Goal: Task Accomplishment & Management: Complete application form

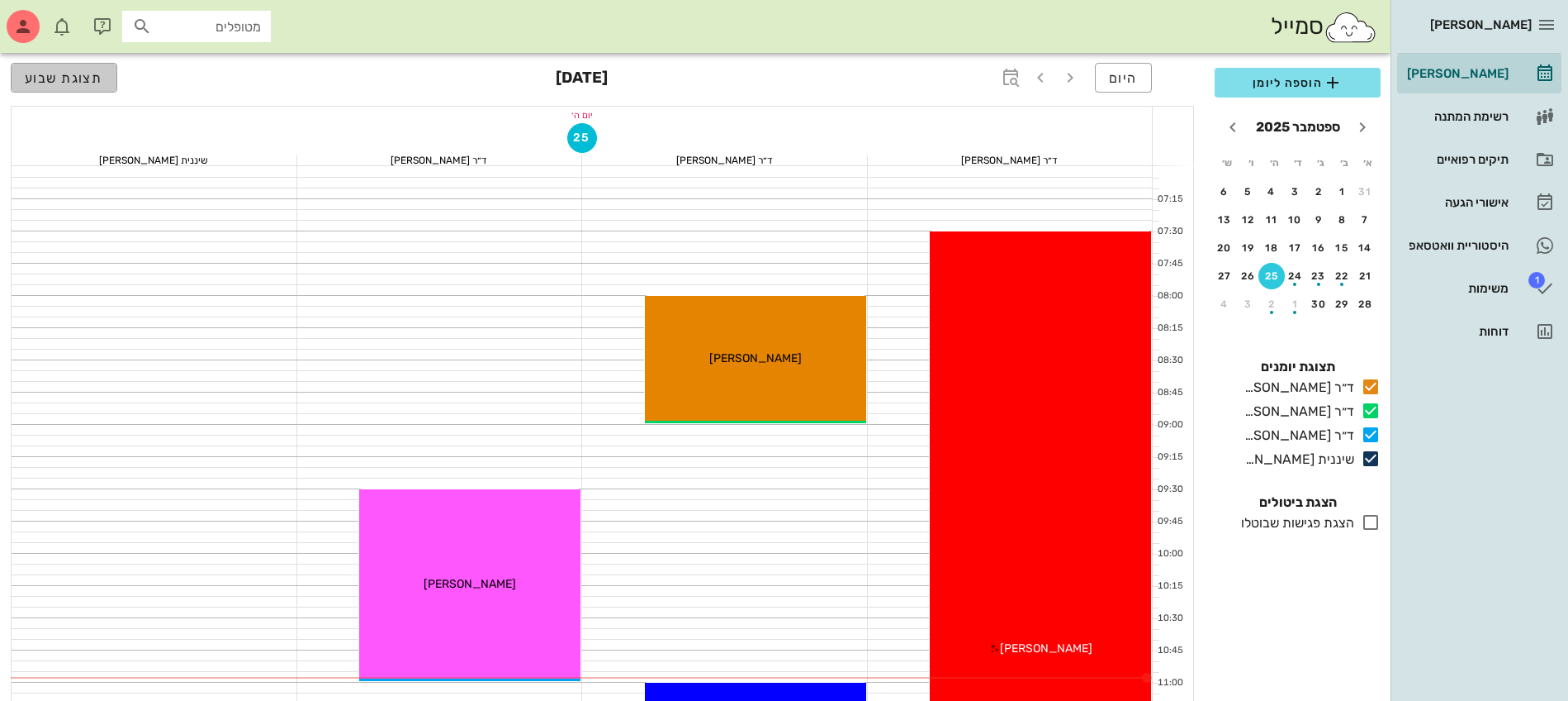
click at [50, 85] on span "תצוגת שבוע" at bounding box center [64, 78] width 79 height 15
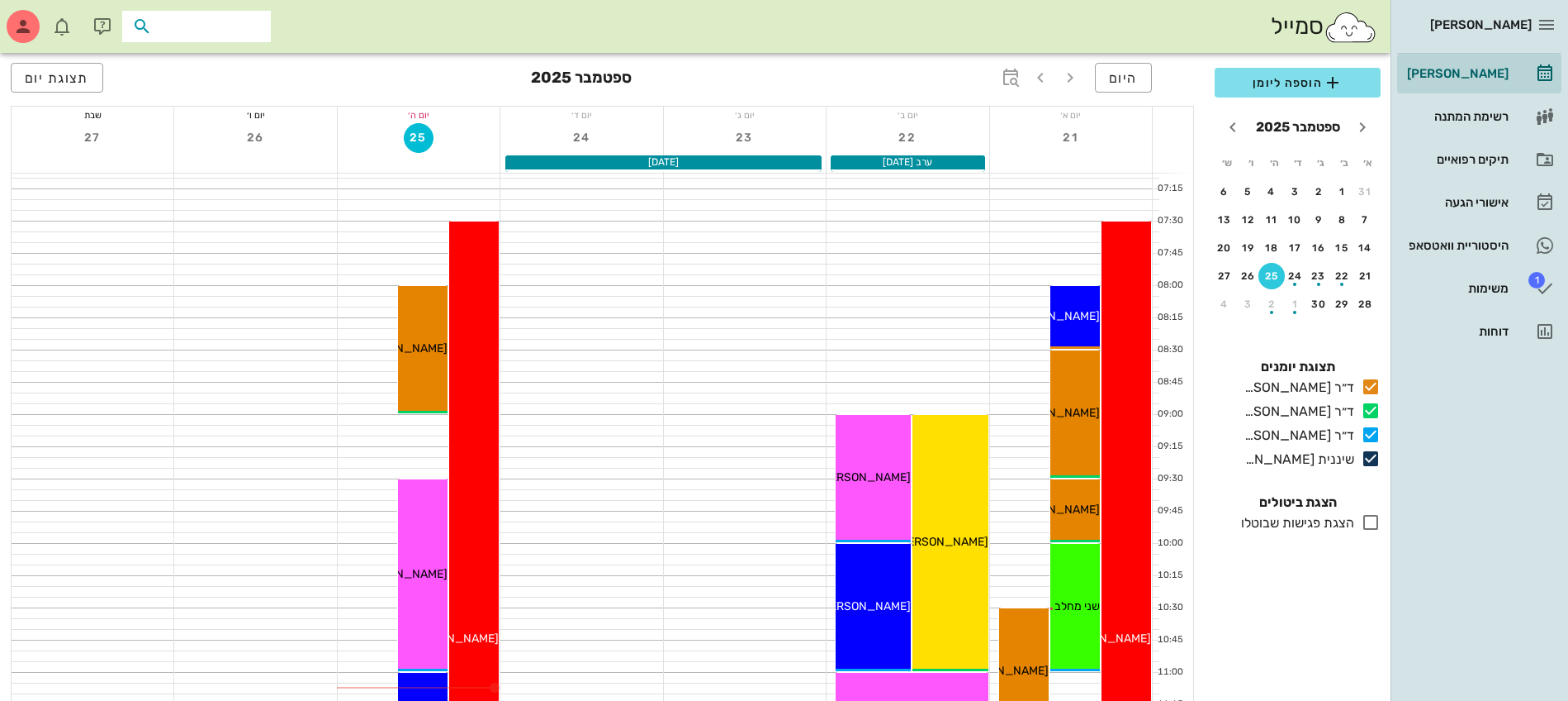
click at [244, 22] on input "text" at bounding box center [208, 26] width 106 height 21
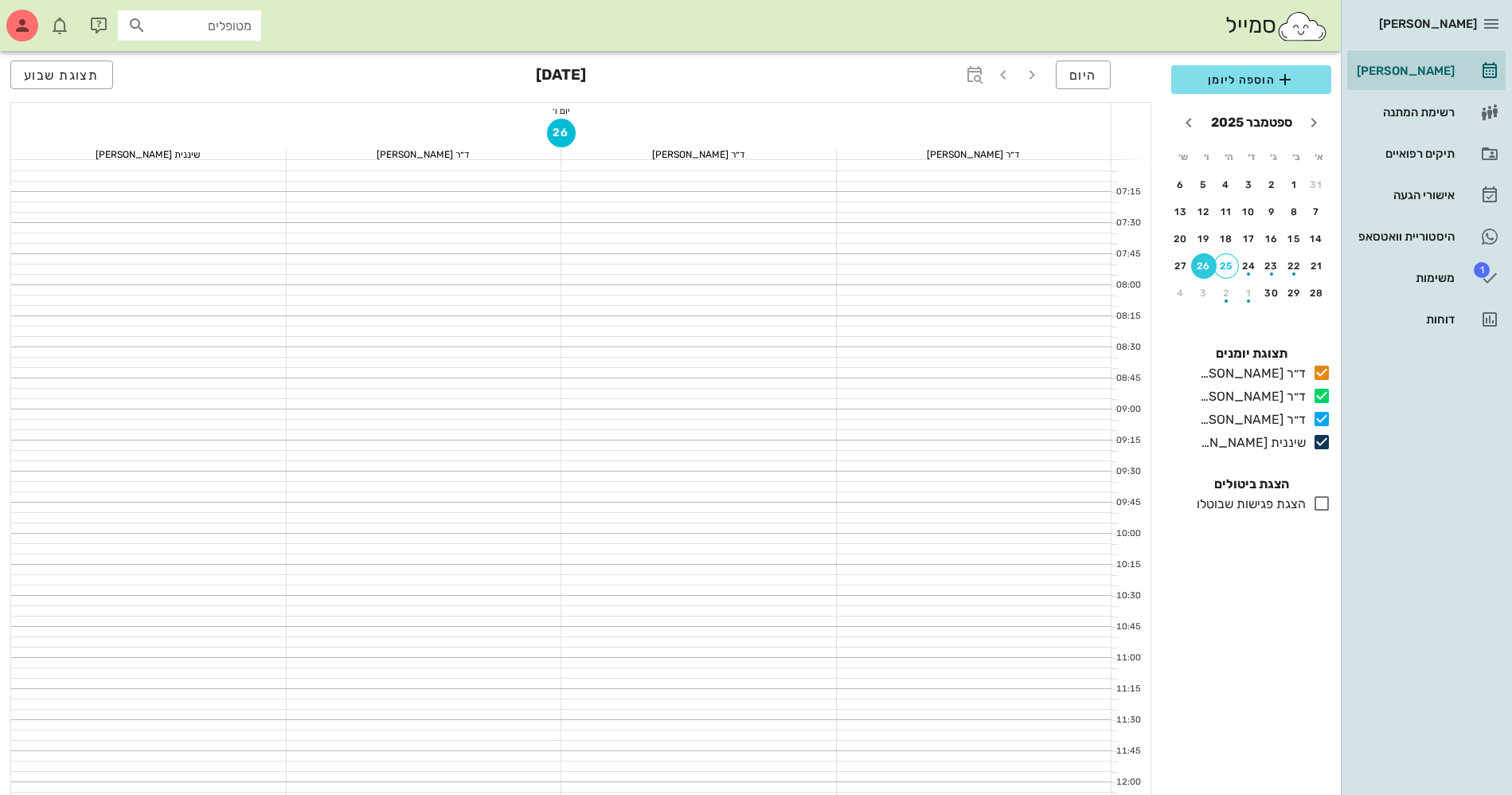
scroll to position [697, 0]
click at [1227, 267] on div "25" at bounding box center [1227, 267] width 24 height 11
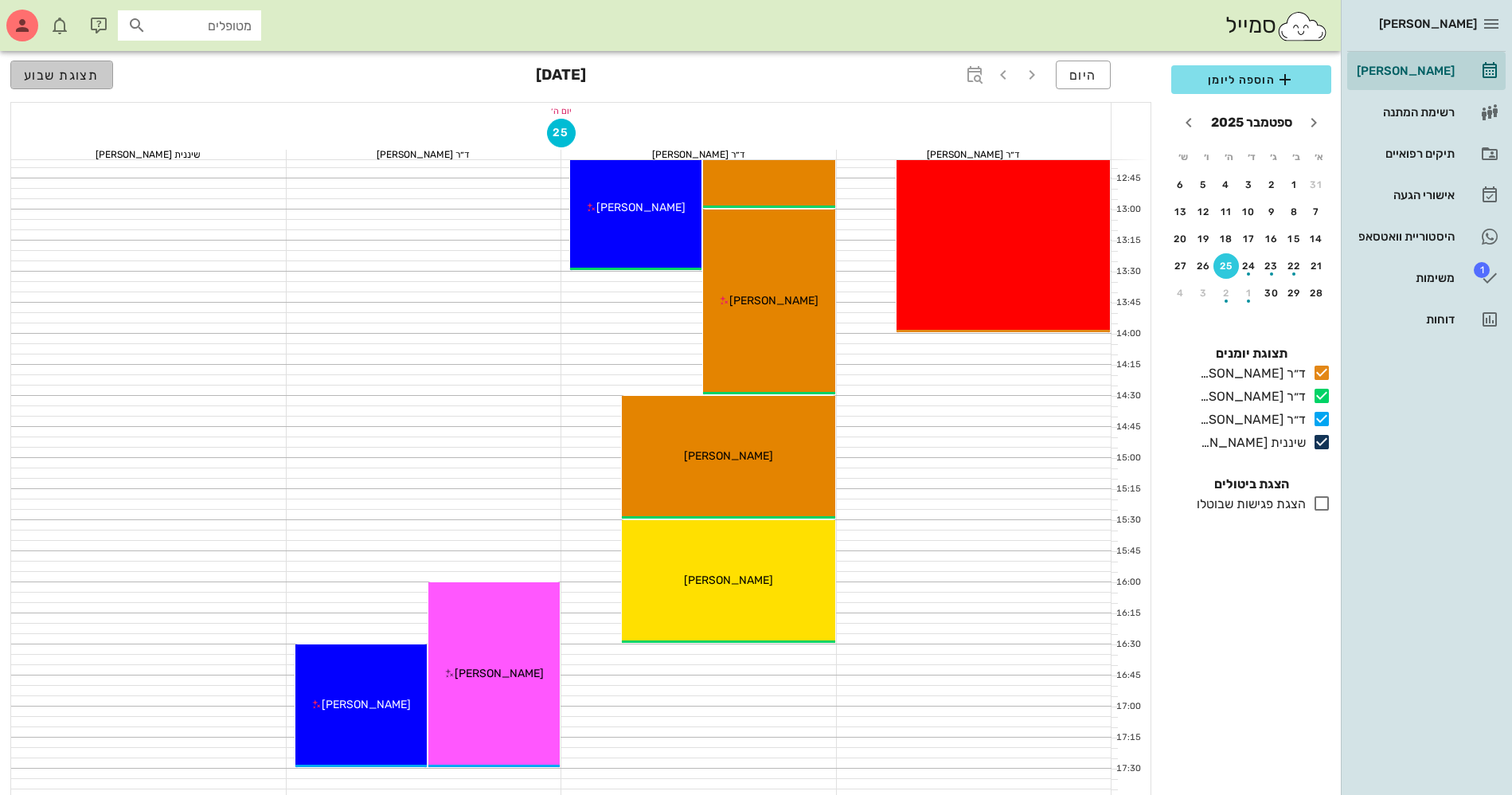
click at [88, 75] on span "תצוגת שבוע" at bounding box center [62, 75] width 76 height 15
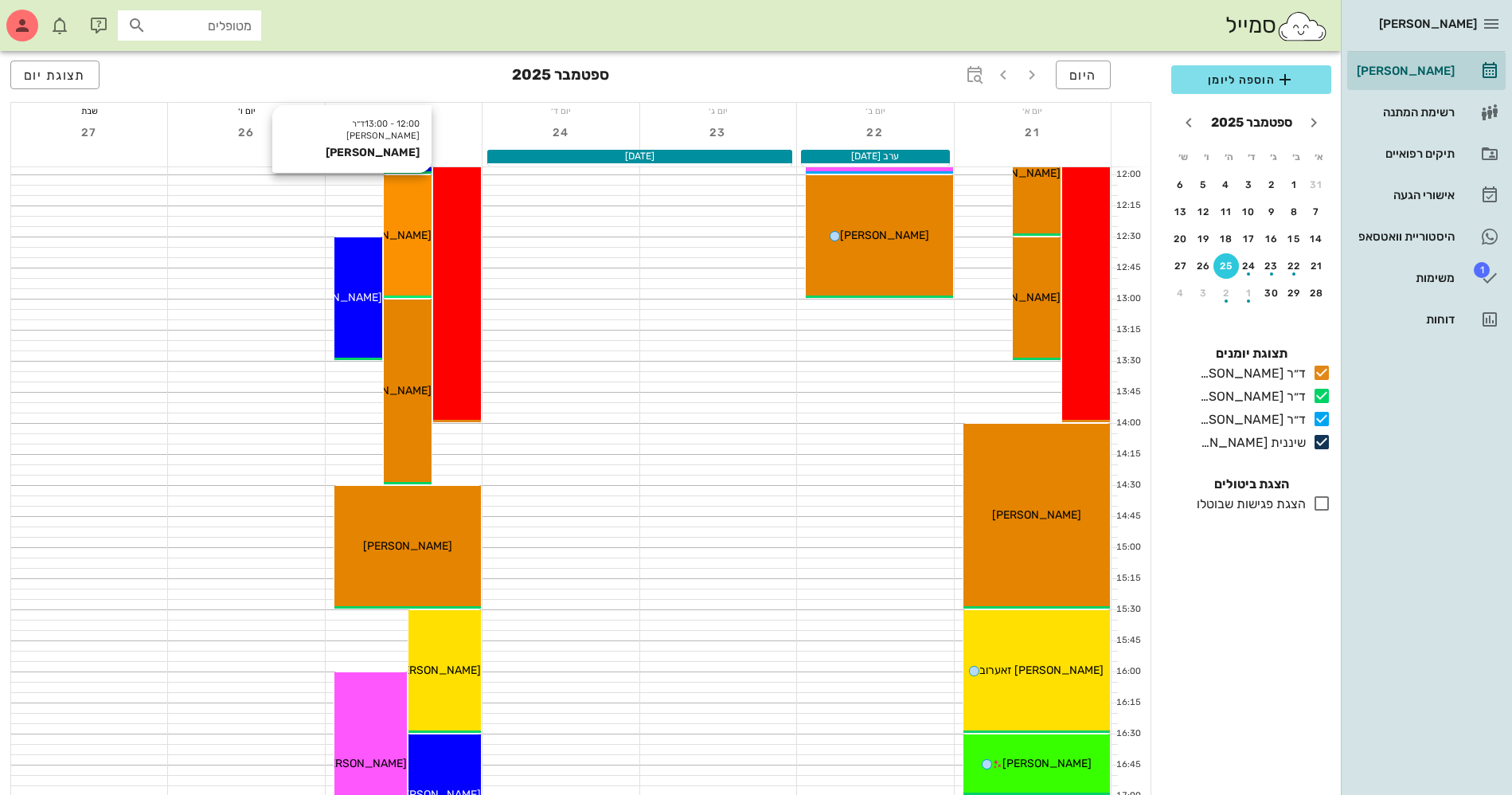
scroll to position [398, 0]
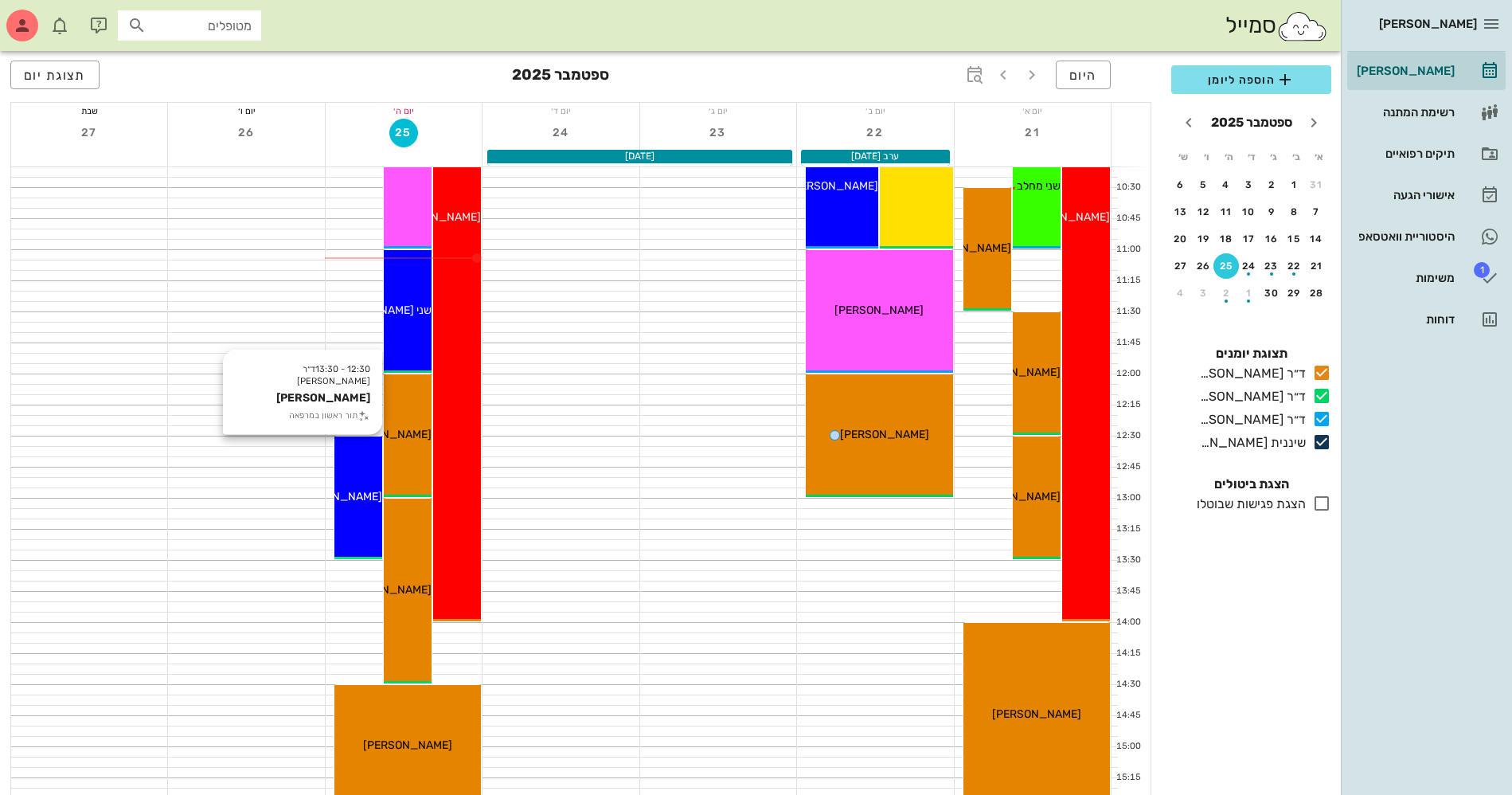
click at [356, 491] on span "[PERSON_NAME]" at bounding box center [338, 497] width 89 height 14
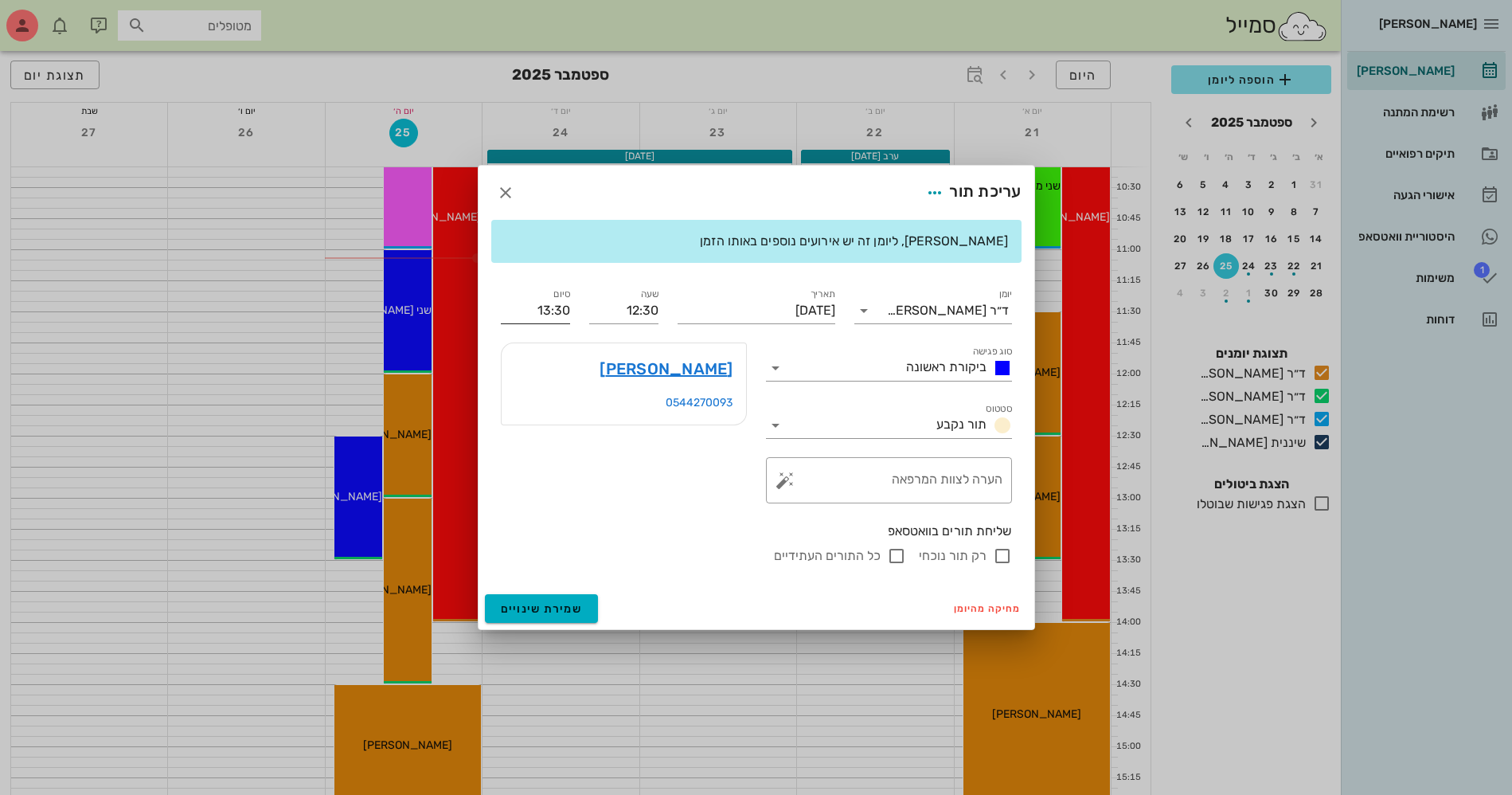
click at [556, 316] on input "13:30" at bounding box center [536, 310] width 70 height 25
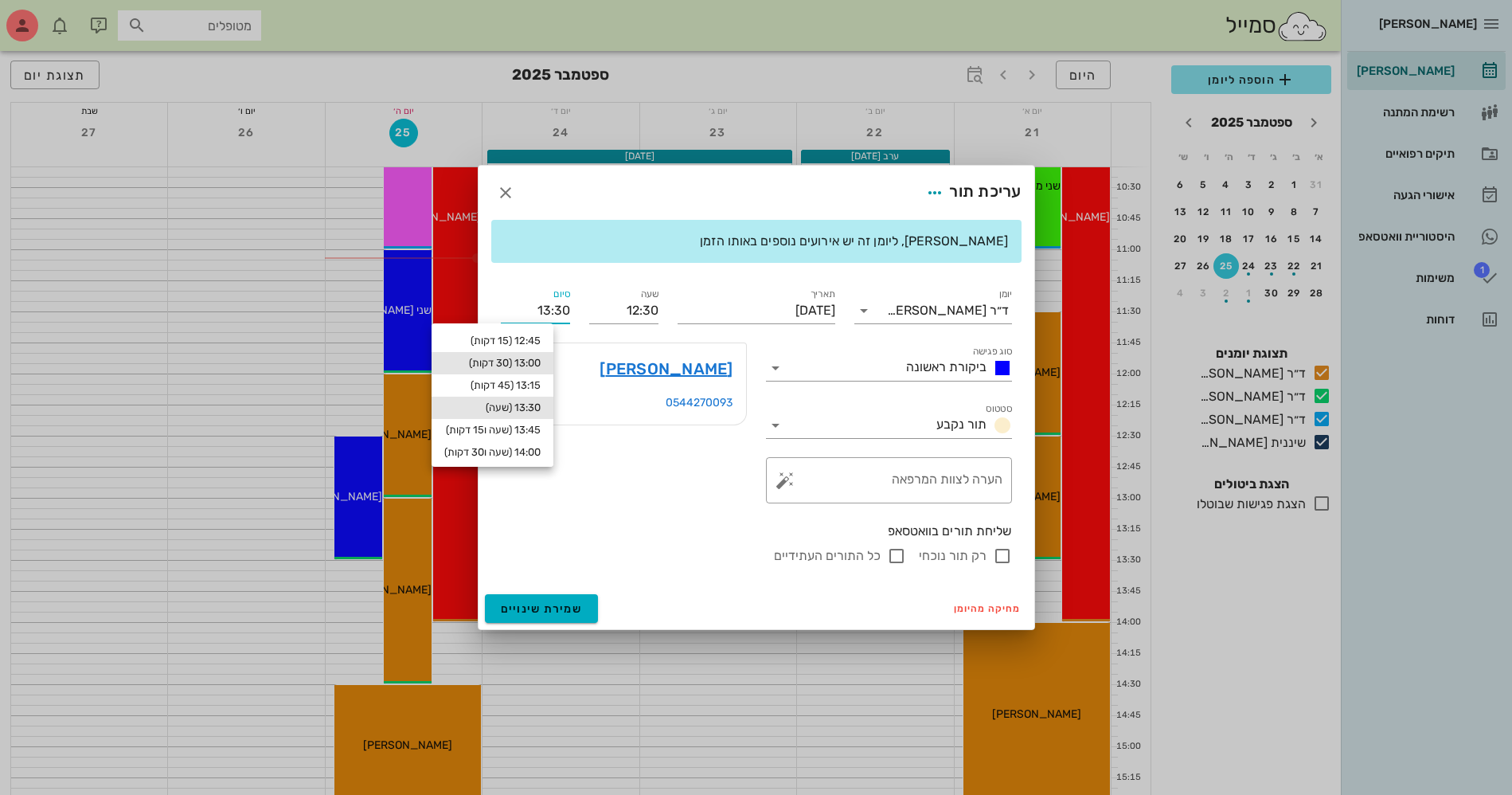
click at [541, 367] on div "13:00 (30 דקות)" at bounding box center [493, 363] width 97 height 13
type input "13:00"
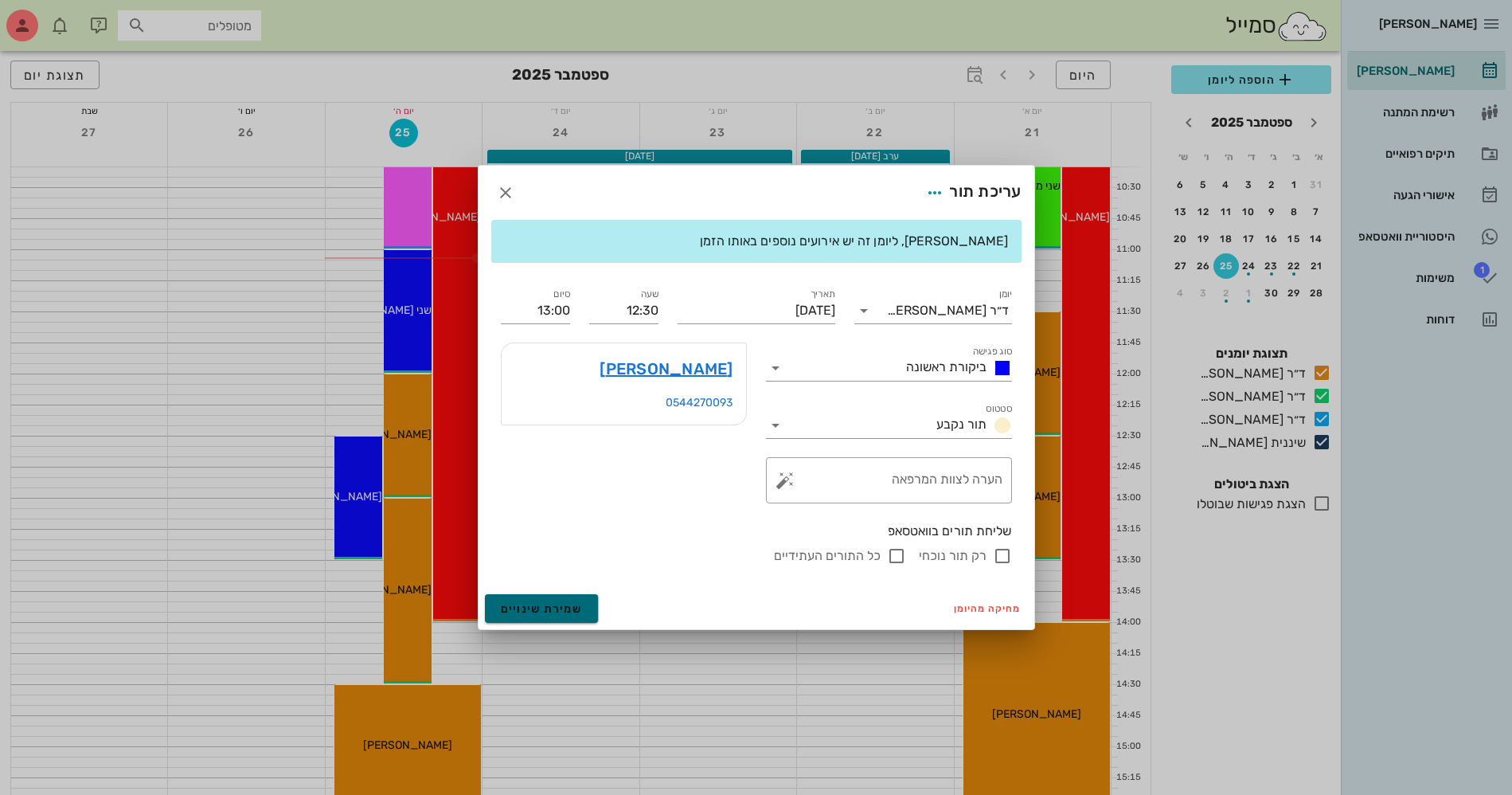
click at [526, 609] on span "שמירת שינויים" at bounding box center [542, 609] width 82 height 14
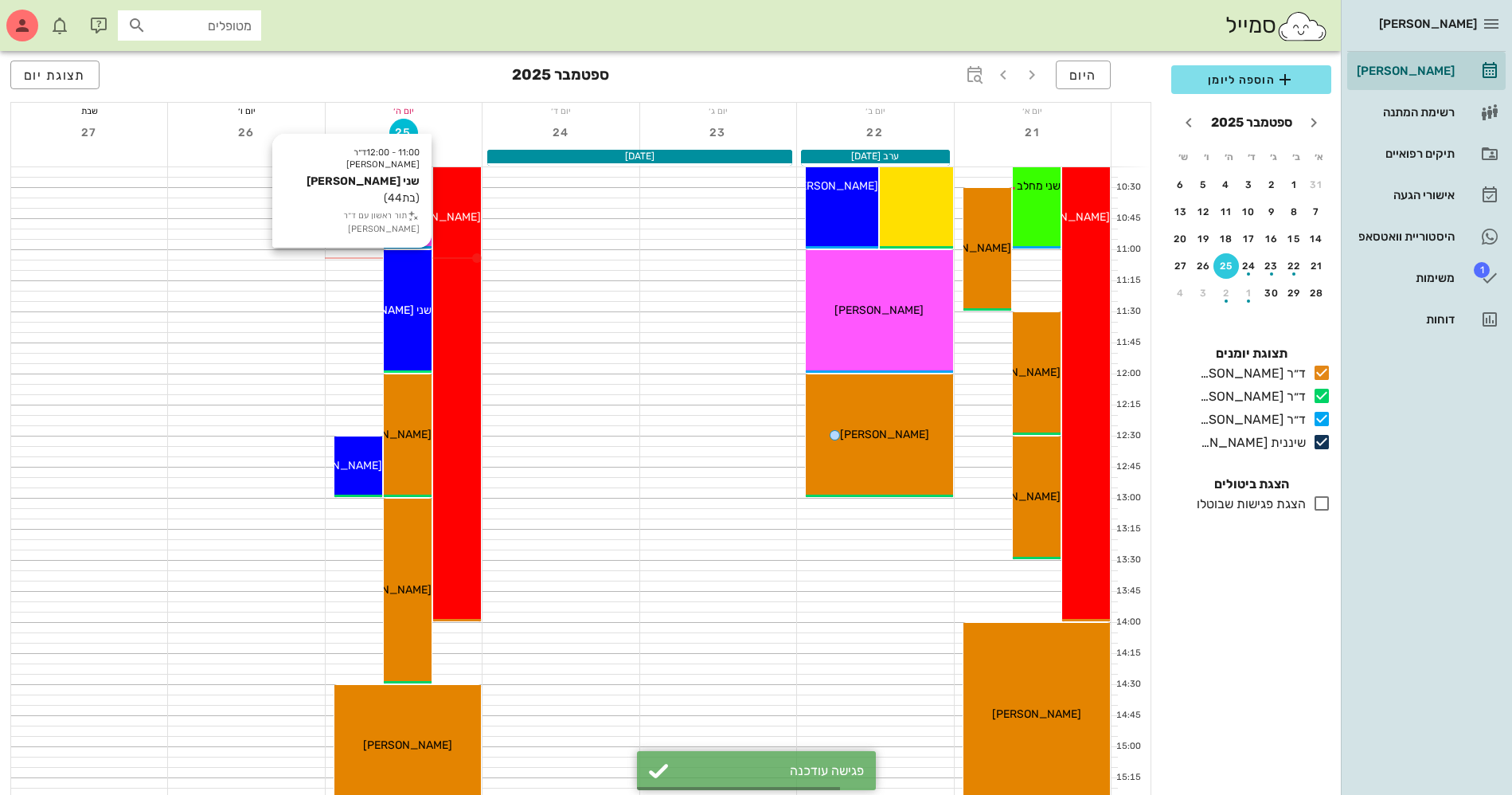
click at [404, 306] on span "שני [PERSON_NAME]" at bounding box center [378, 310] width 107 height 14
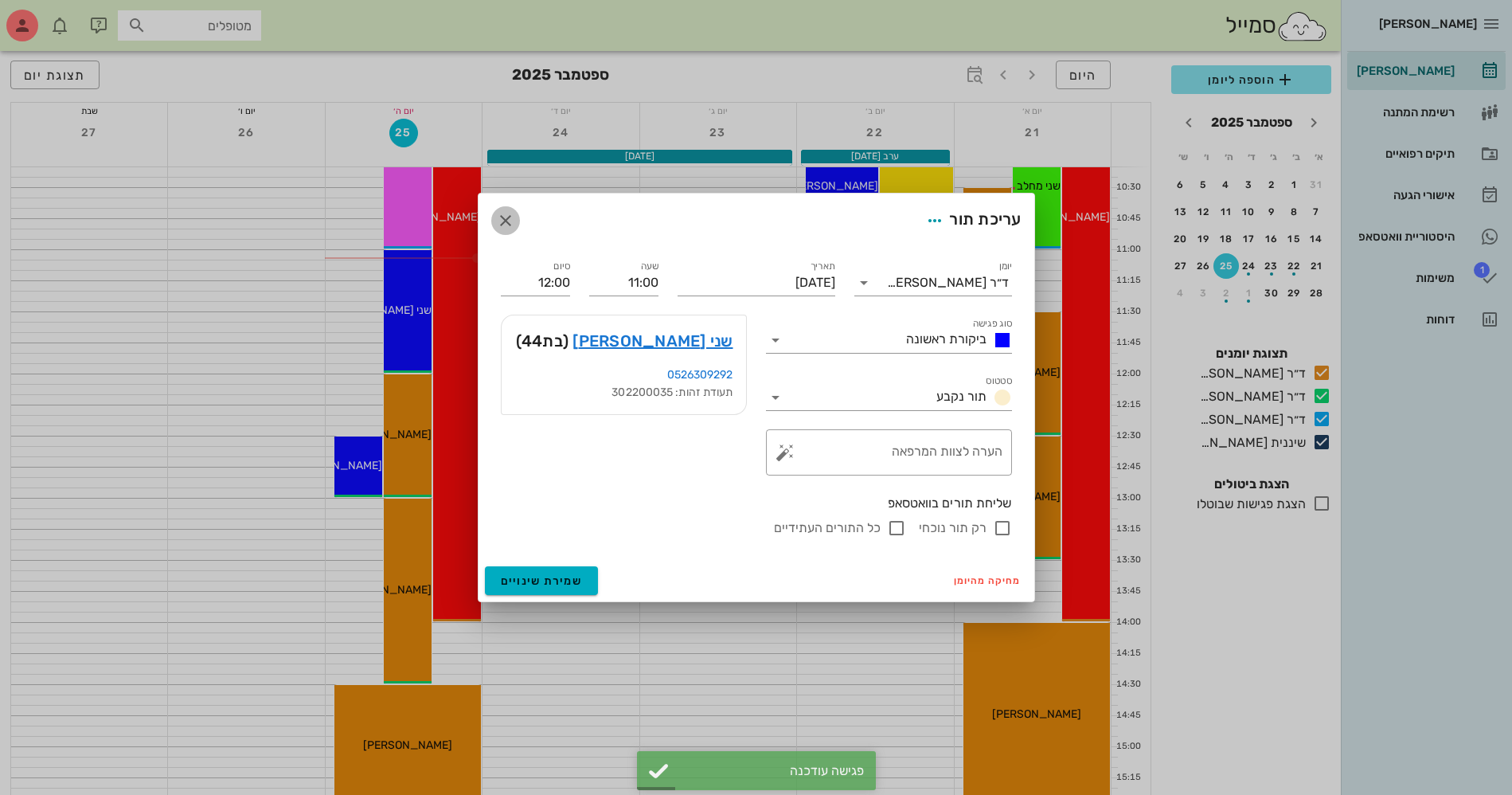
click at [510, 216] on icon "button" at bounding box center [506, 220] width 19 height 20
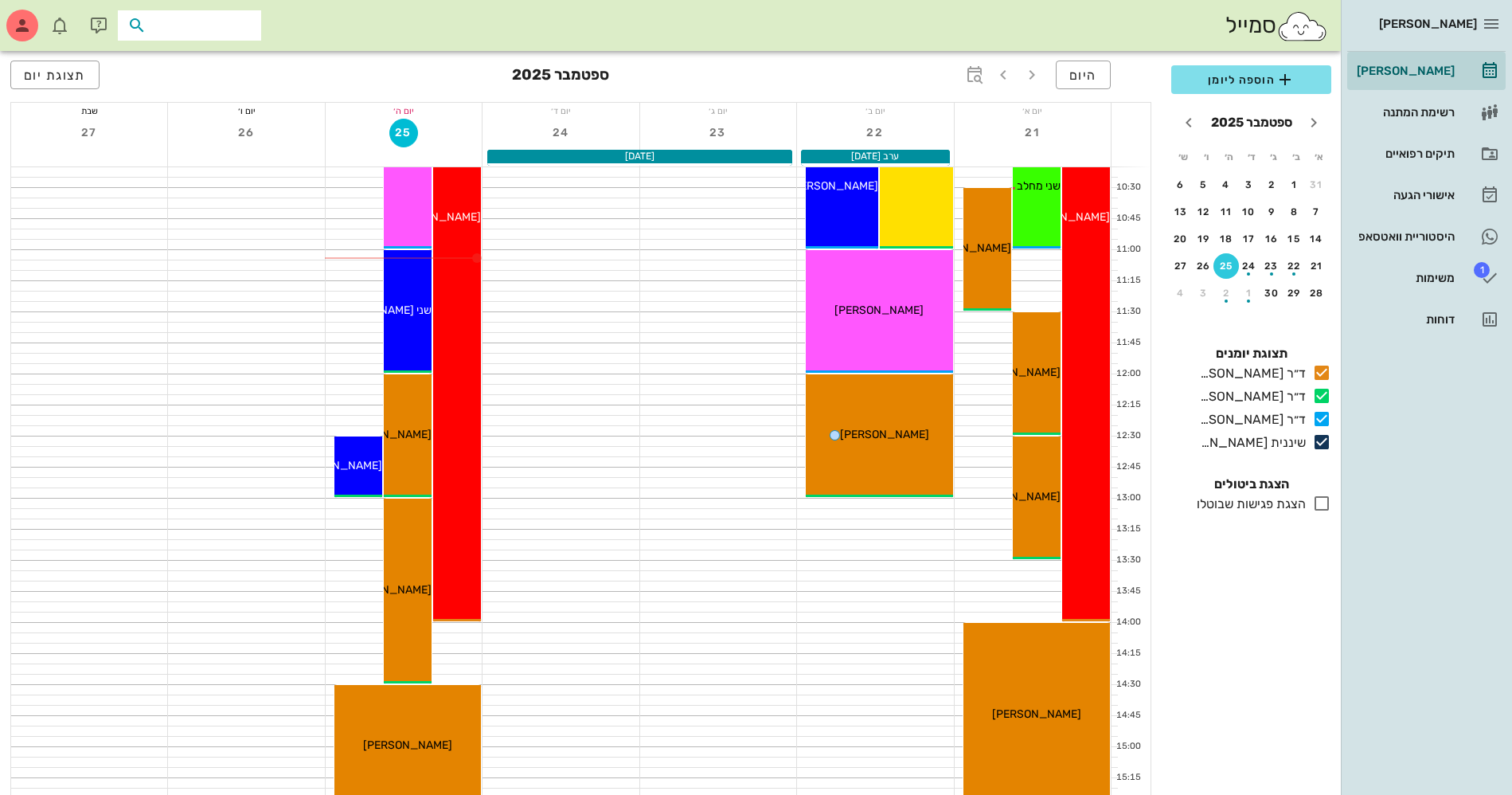
click at [154, 20] on input "text" at bounding box center [200, 25] width 102 height 20
click at [1404, 150] on div "תיקים רפואיים" at bounding box center [1404, 154] width 101 height 13
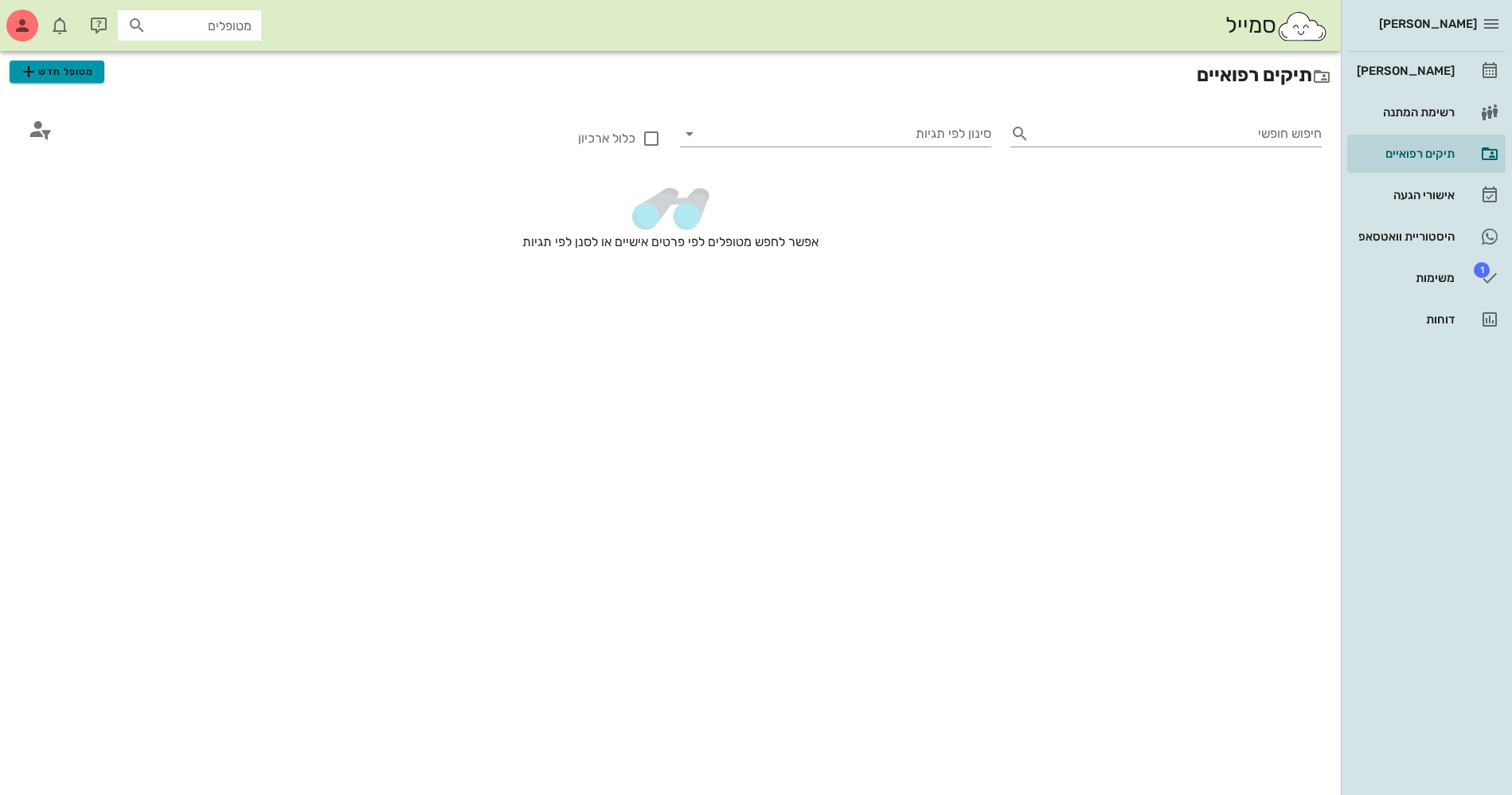
click at [45, 74] on span "מטופל חדש" at bounding box center [57, 72] width 75 height 20
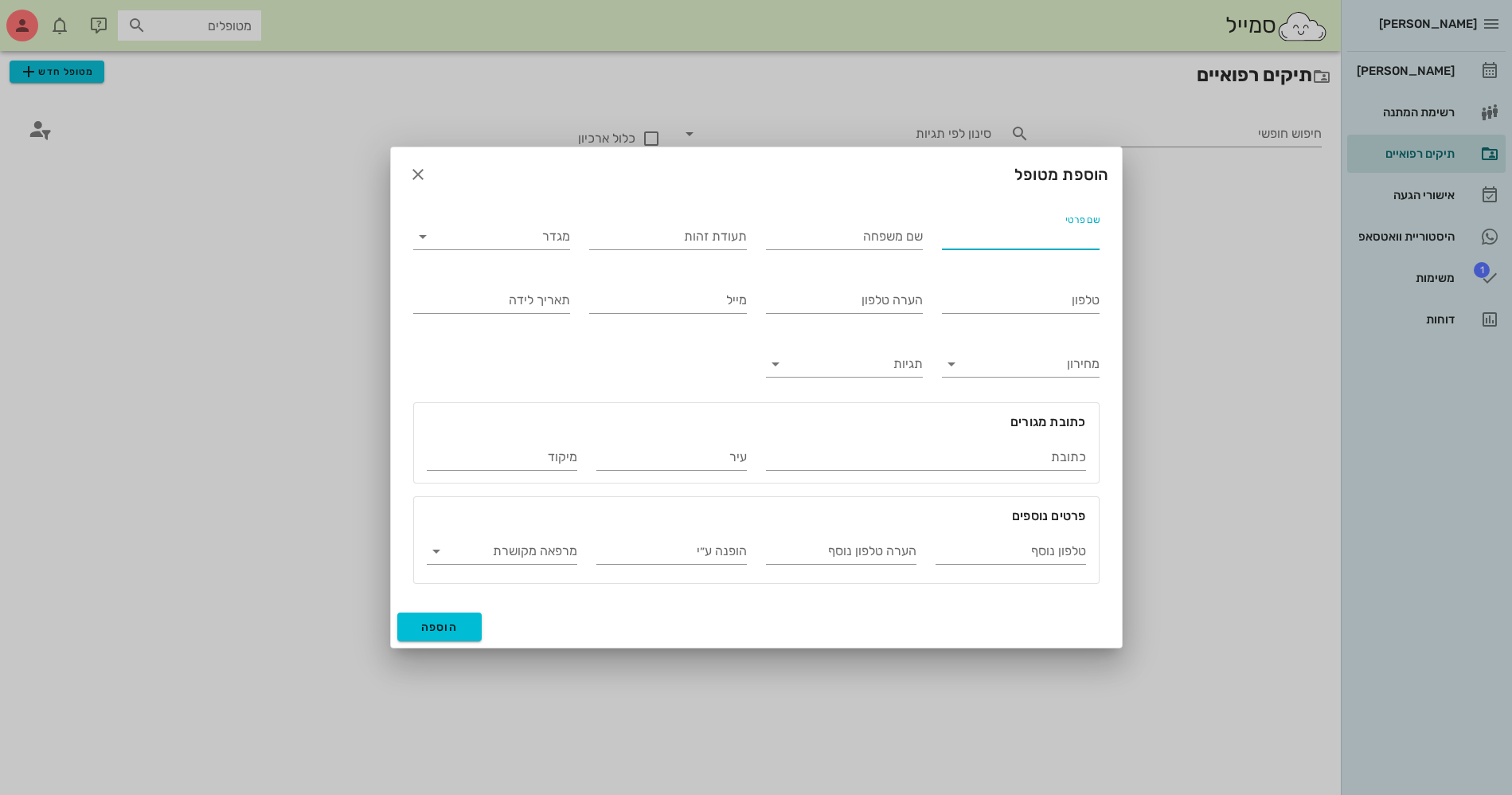
click at [1000, 240] on input "שם פרטי" at bounding box center [1021, 236] width 158 height 25
type input "[PERSON_NAME]"
click at [524, 238] on input "מגדר" at bounding box center [505, 236] width 132 height 25
click at [533, 285] on div "נקבה" at bounding box center [492, 287] width 132 height 15
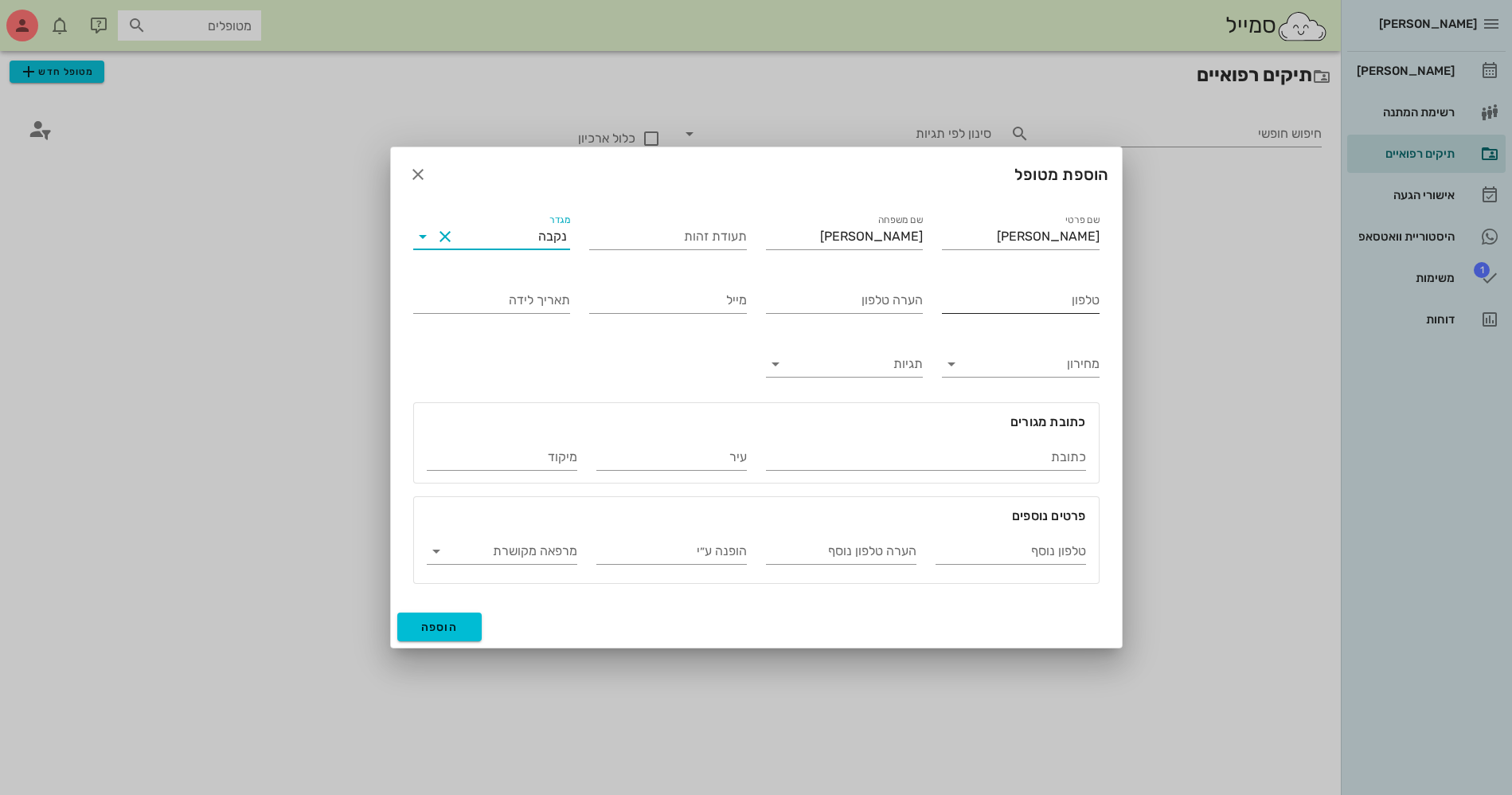
click at [971, 312] on div "טלפון" at bounding box center [1021, 300] width 158 height 25
type input "054-7499819"
click at [429, 632] on span "הוספה" at bounding box center [440, 627] width 37 height 14
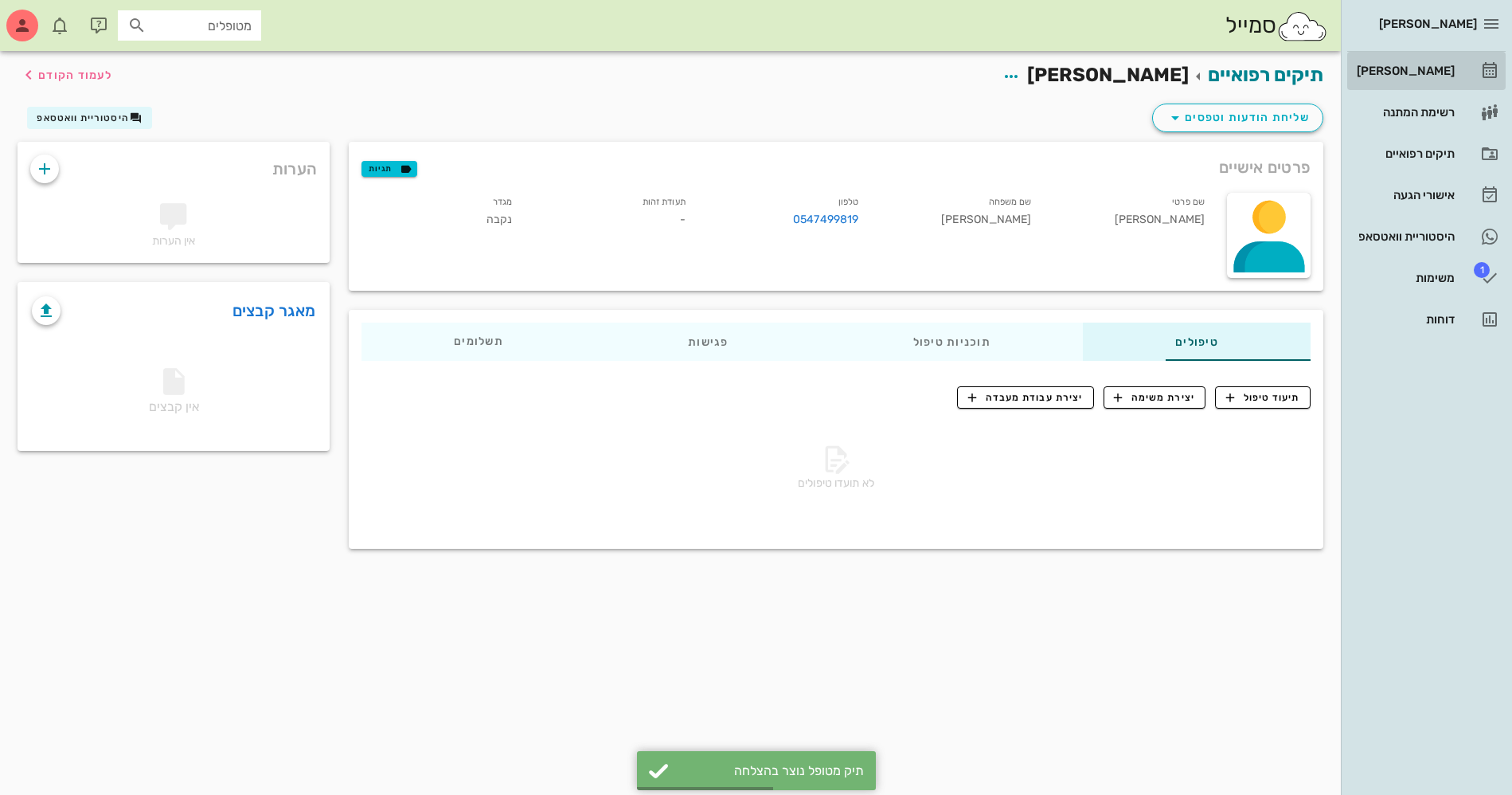
click at [1414, 66] on div "[PERSON_NAME]" at bounding box center [1404, 72] width 101 height 13
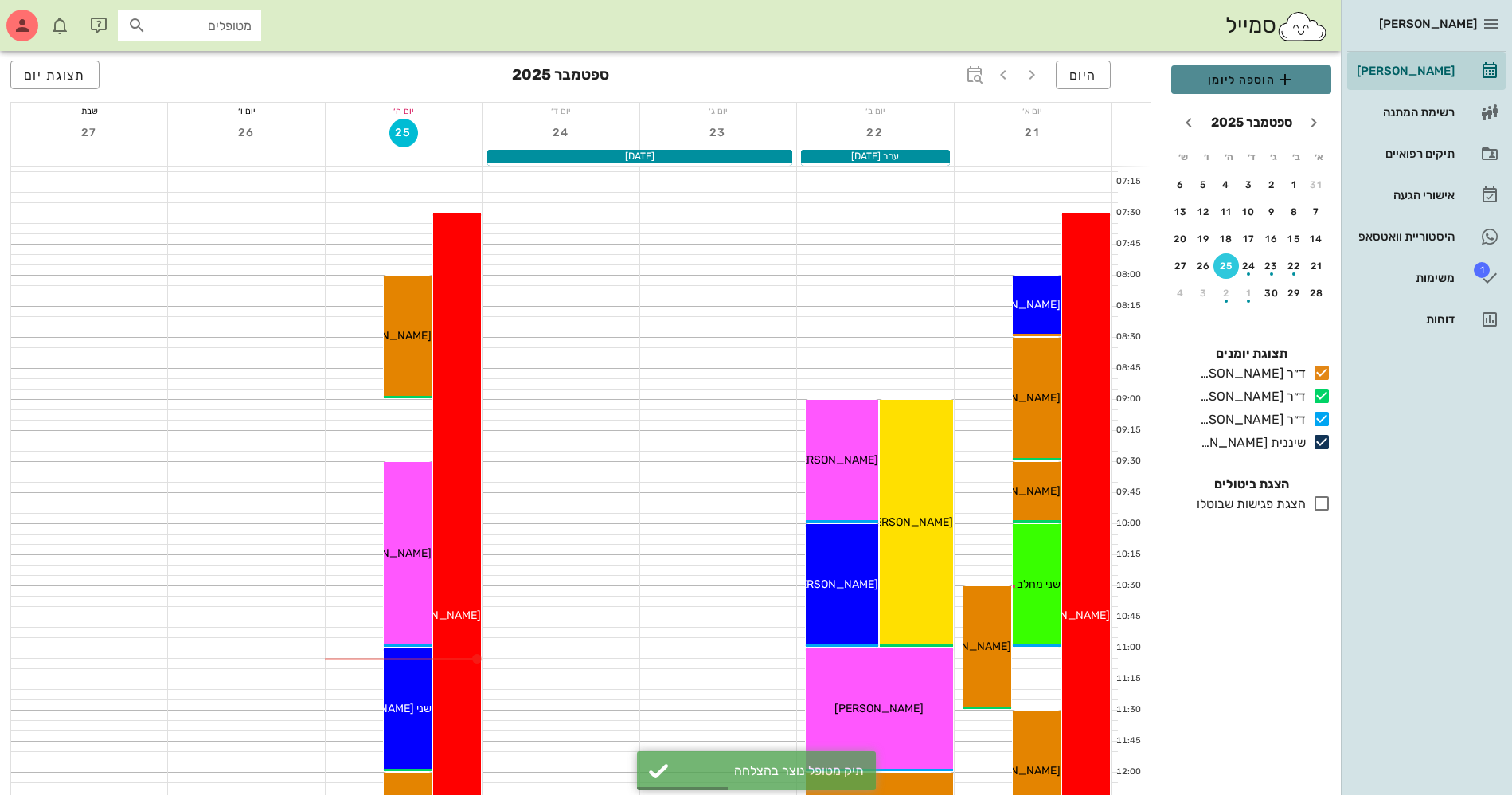
click at [1254, 80] on span "הוספה ליומן" at bounding box center [1251, 80] width 135 height 20
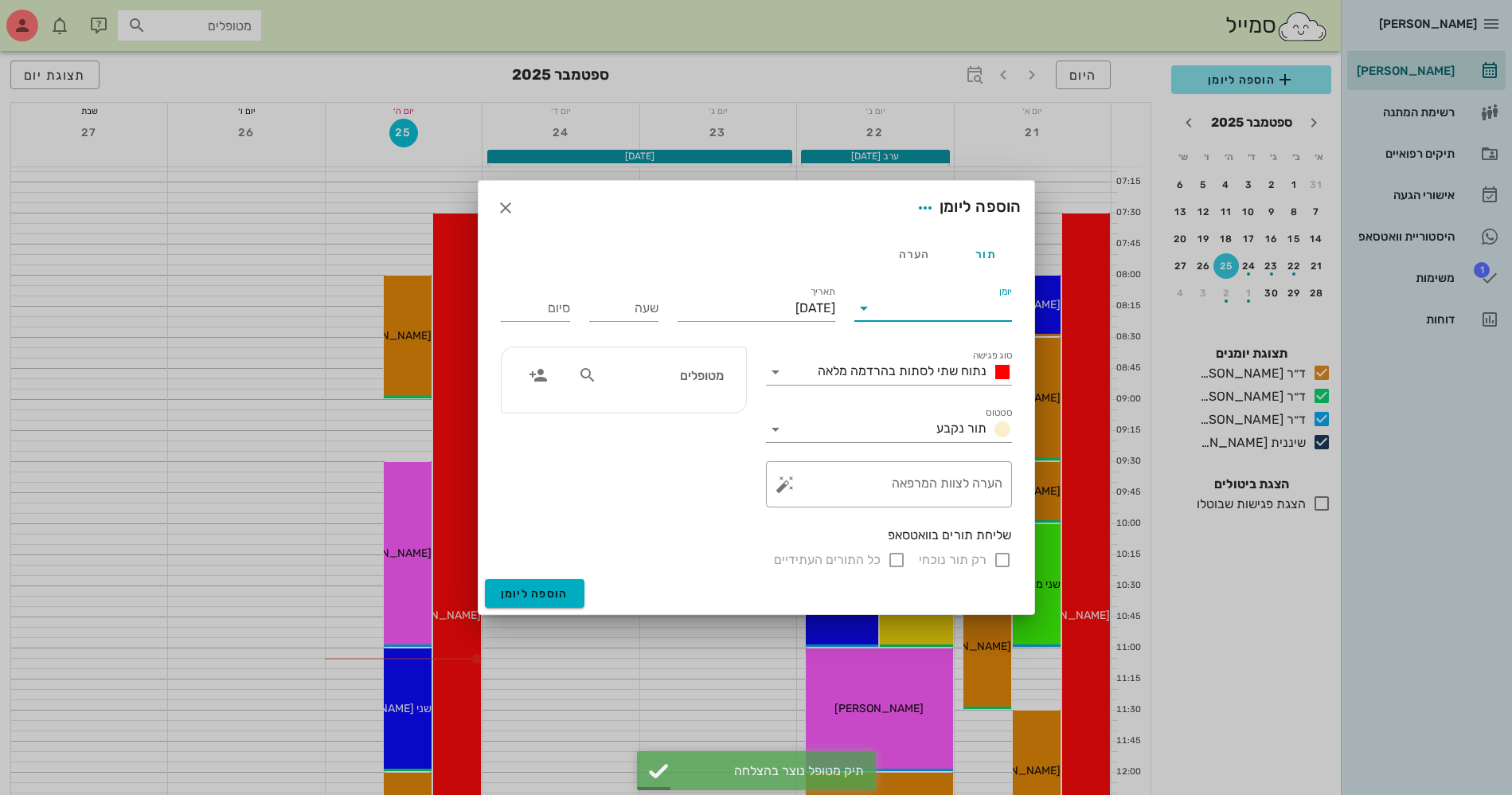
click at [913, 314] on input "יומן" at bounding box center [945, 307] width 136 height 25
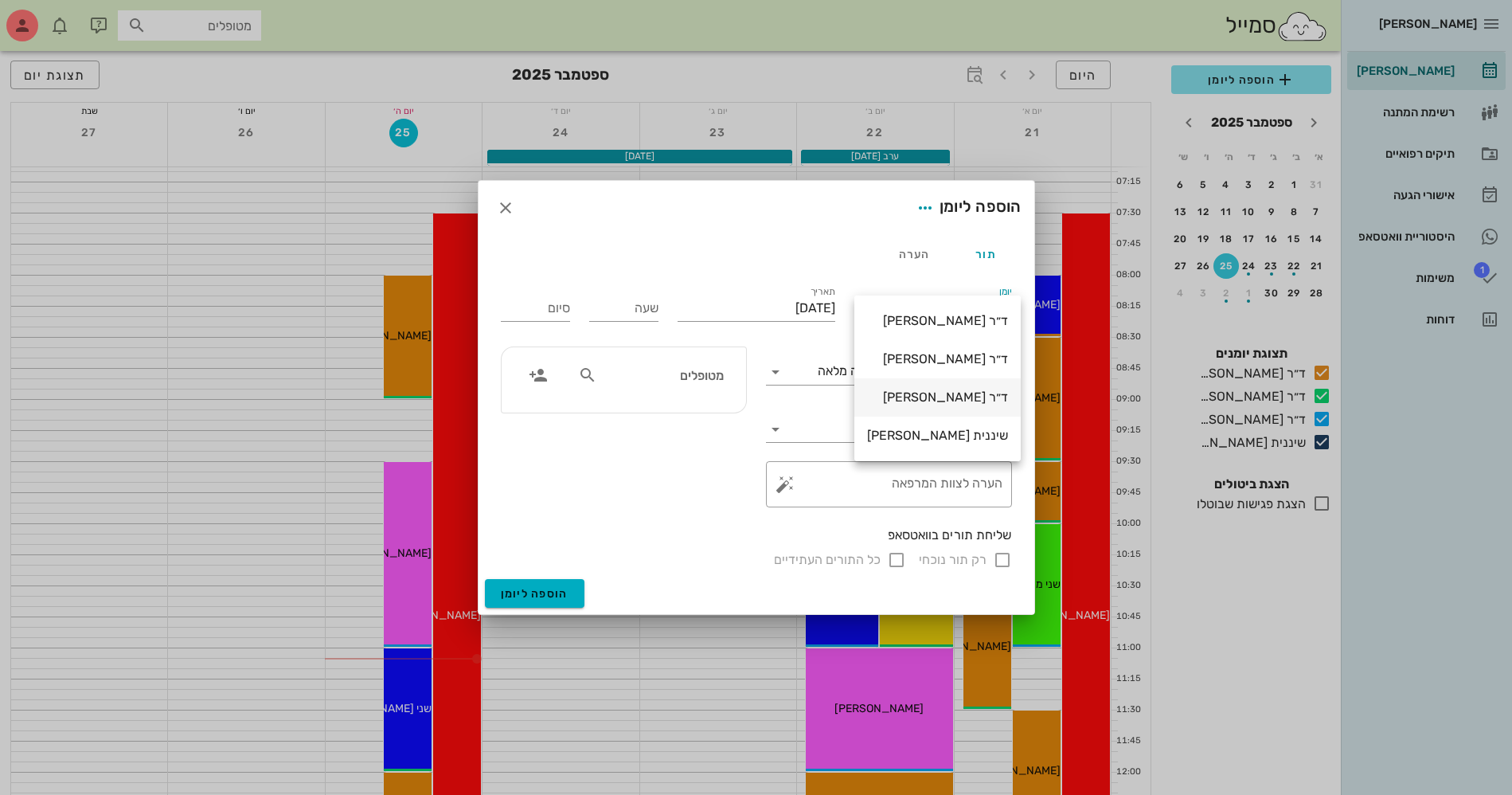
click at [925, 396] on div "ד״ר [PERSON_NAME]" at bounding box center [937, 398] width 141 height 15
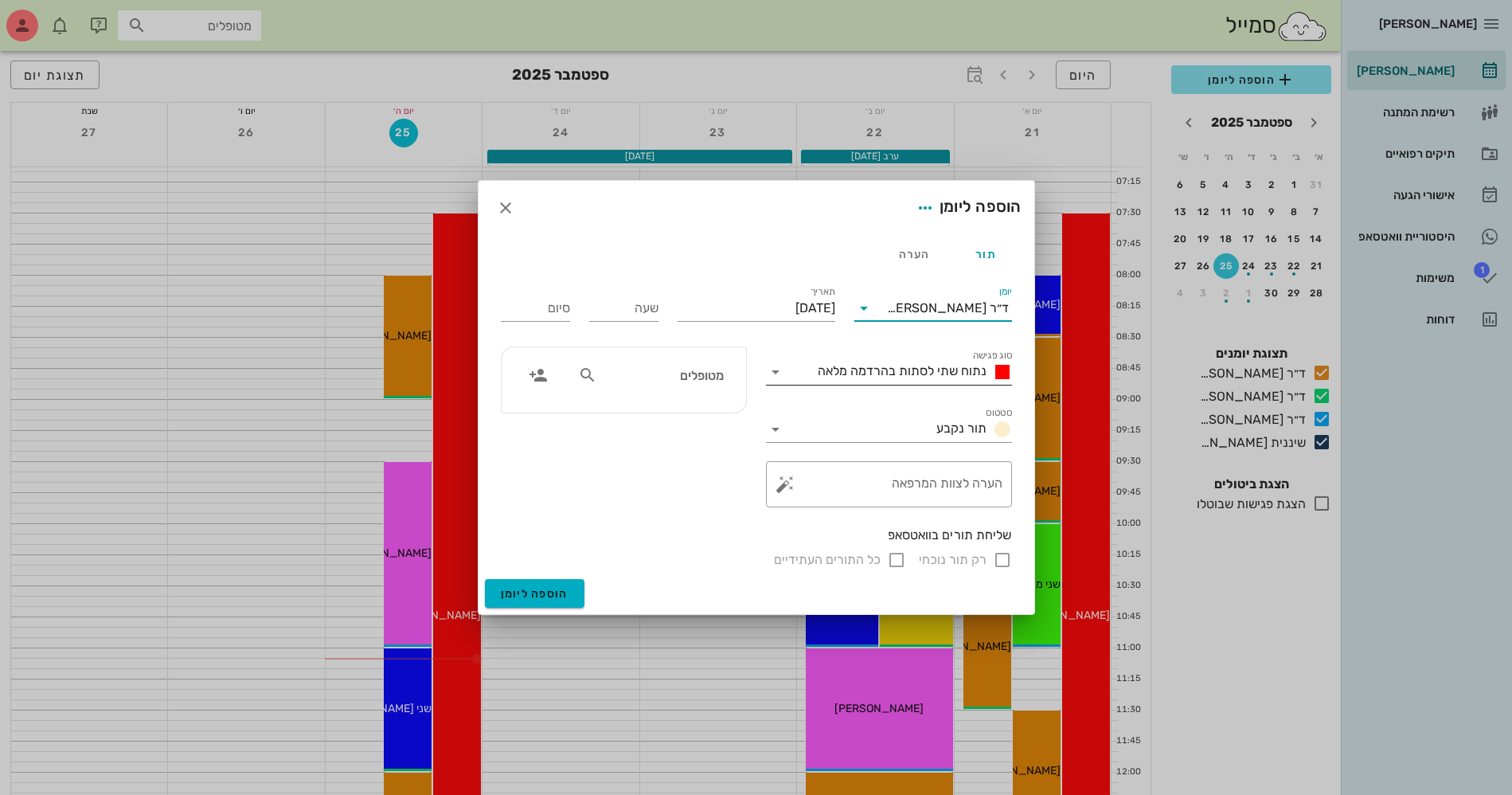
click at [923, 368] on span "נתוח שתי לסתות בהרדמה מלאה" at bounding box center [902, 371] width 169 height 15
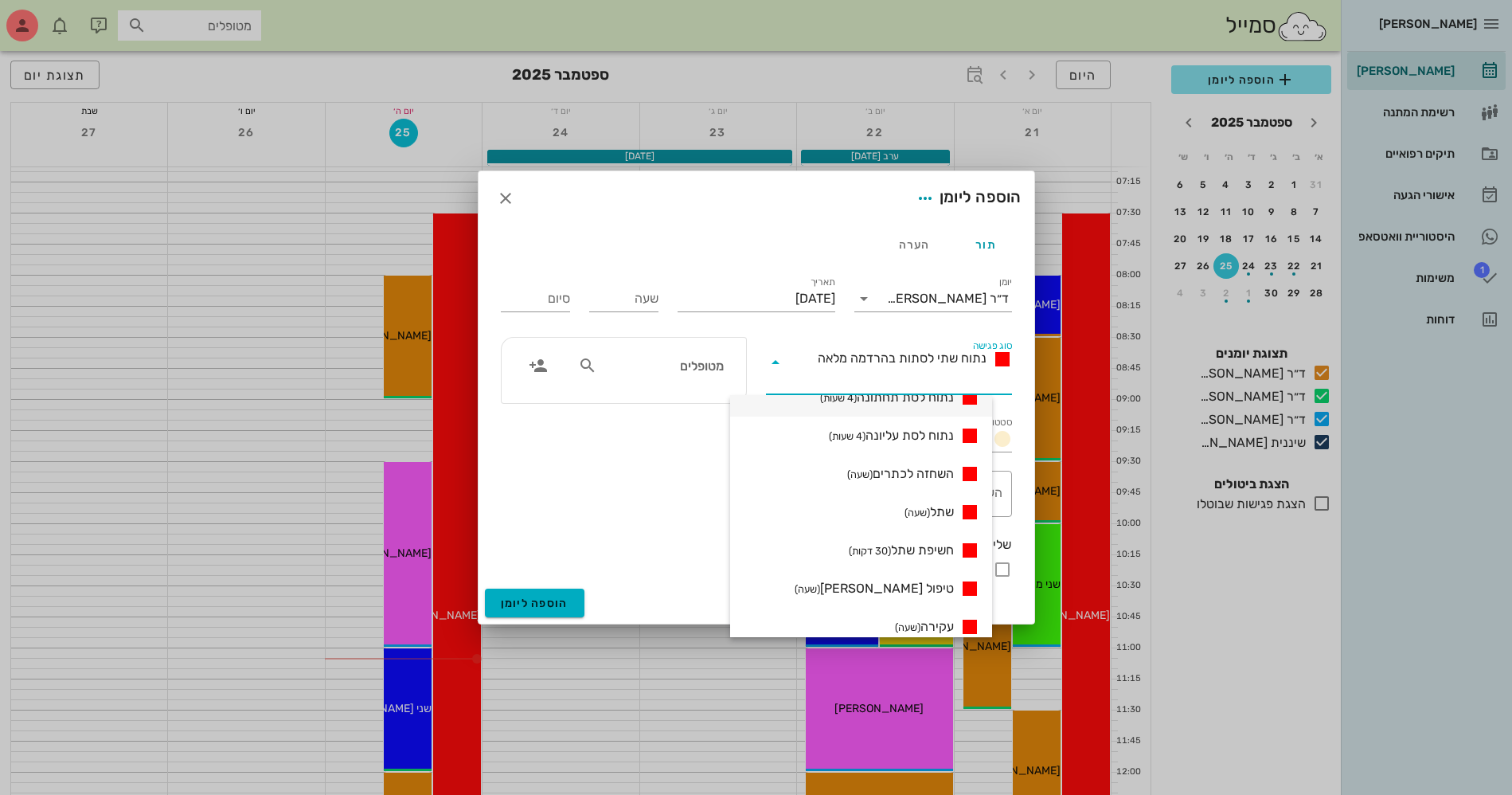
scroll to position [299, 0]
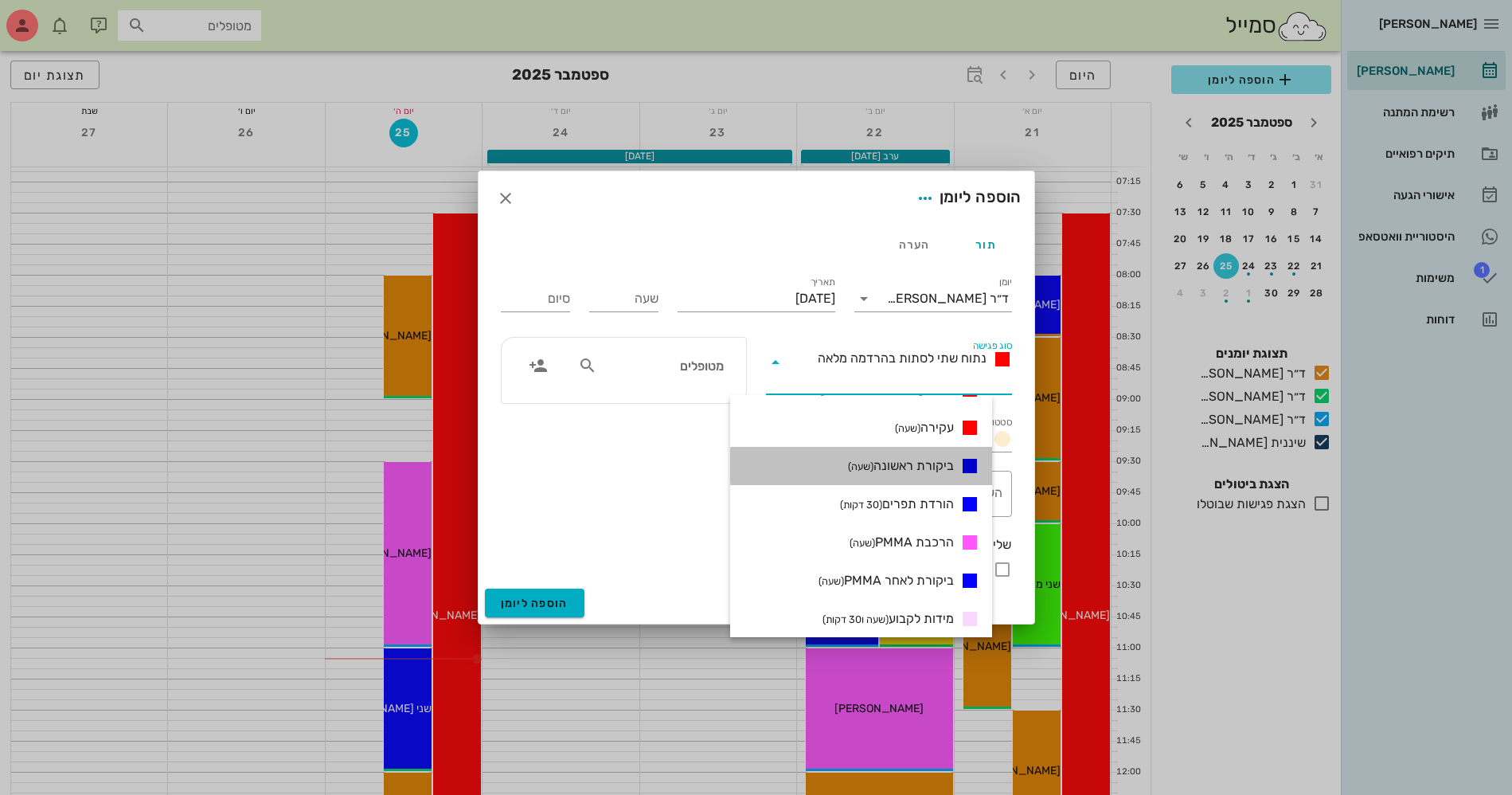
click at [945, 465] on span "ביקורת ראשונה (שעה)" at bounding box center [901, 466] width 106 height 20
type input "01:00"
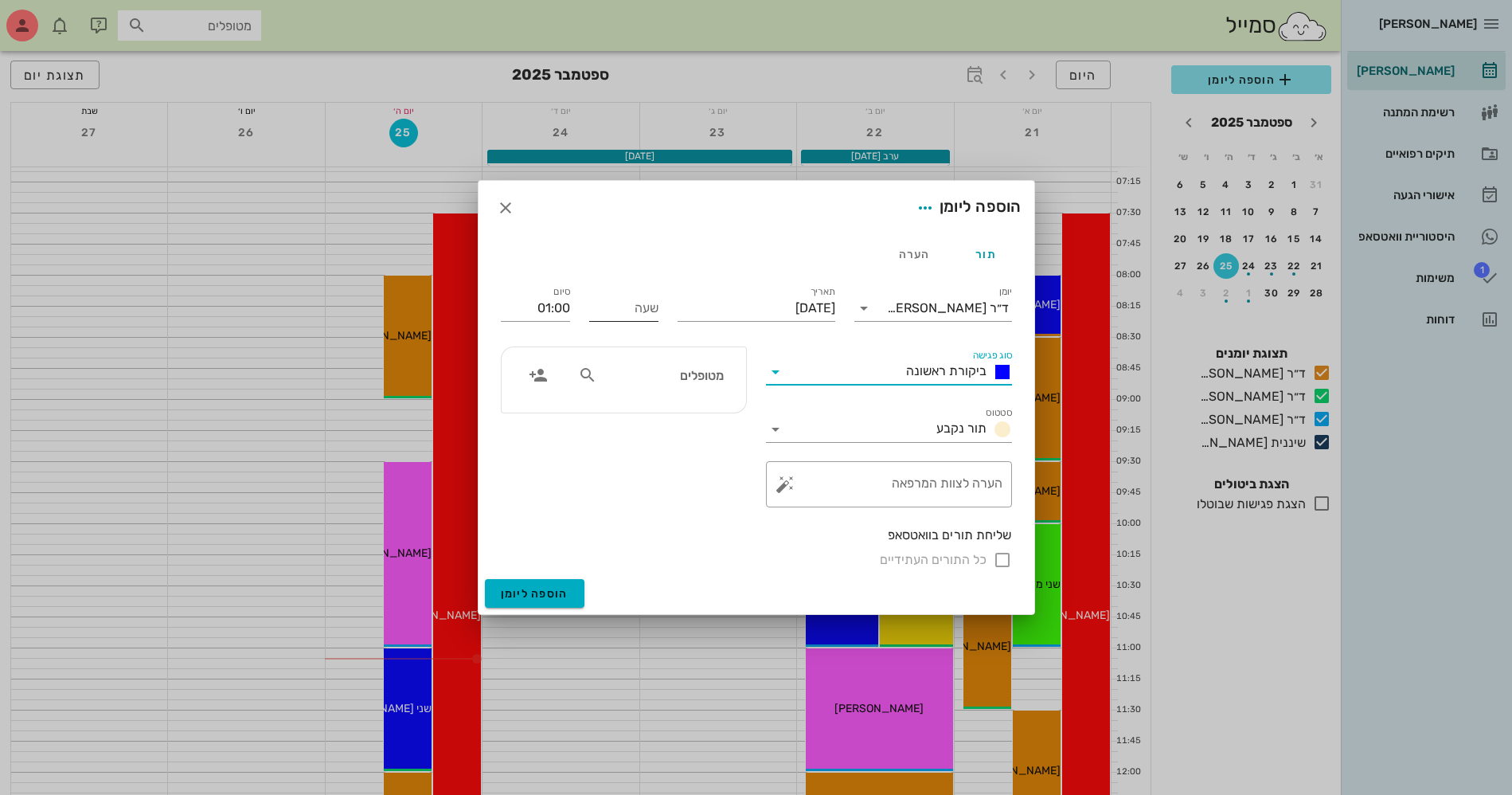
click at [640, 310] on input "שעה" at bounding box center [624, 307] width 70 height 25
type input "12:00"
type input "13:00"
click at [537, 308] on input "13:00" at bounding box center [536, 307] width 70 height 25
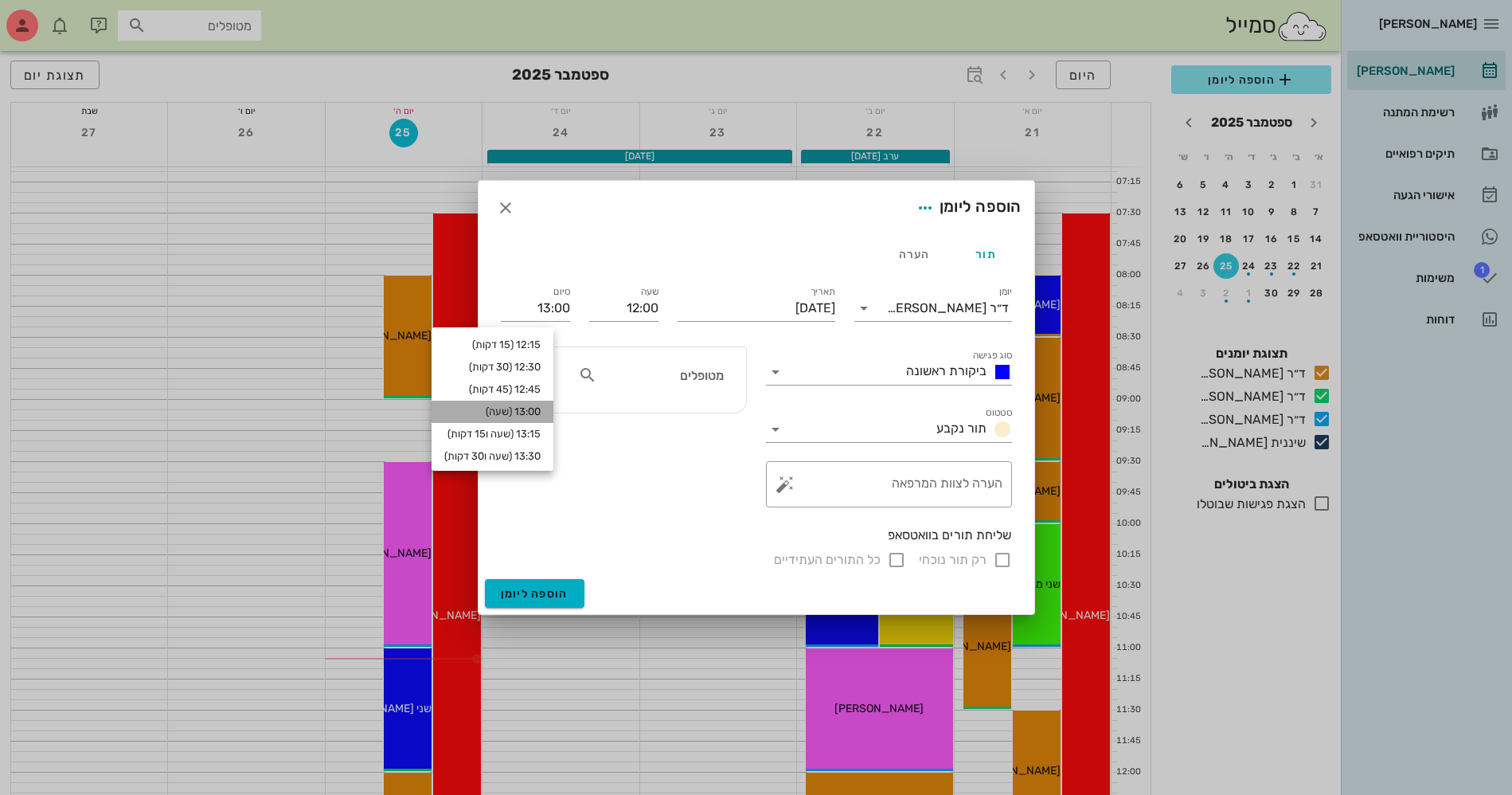
click at [536, 404] on div "13:00 (שעה)" at bounding box center [492, 412] width 122 height 22
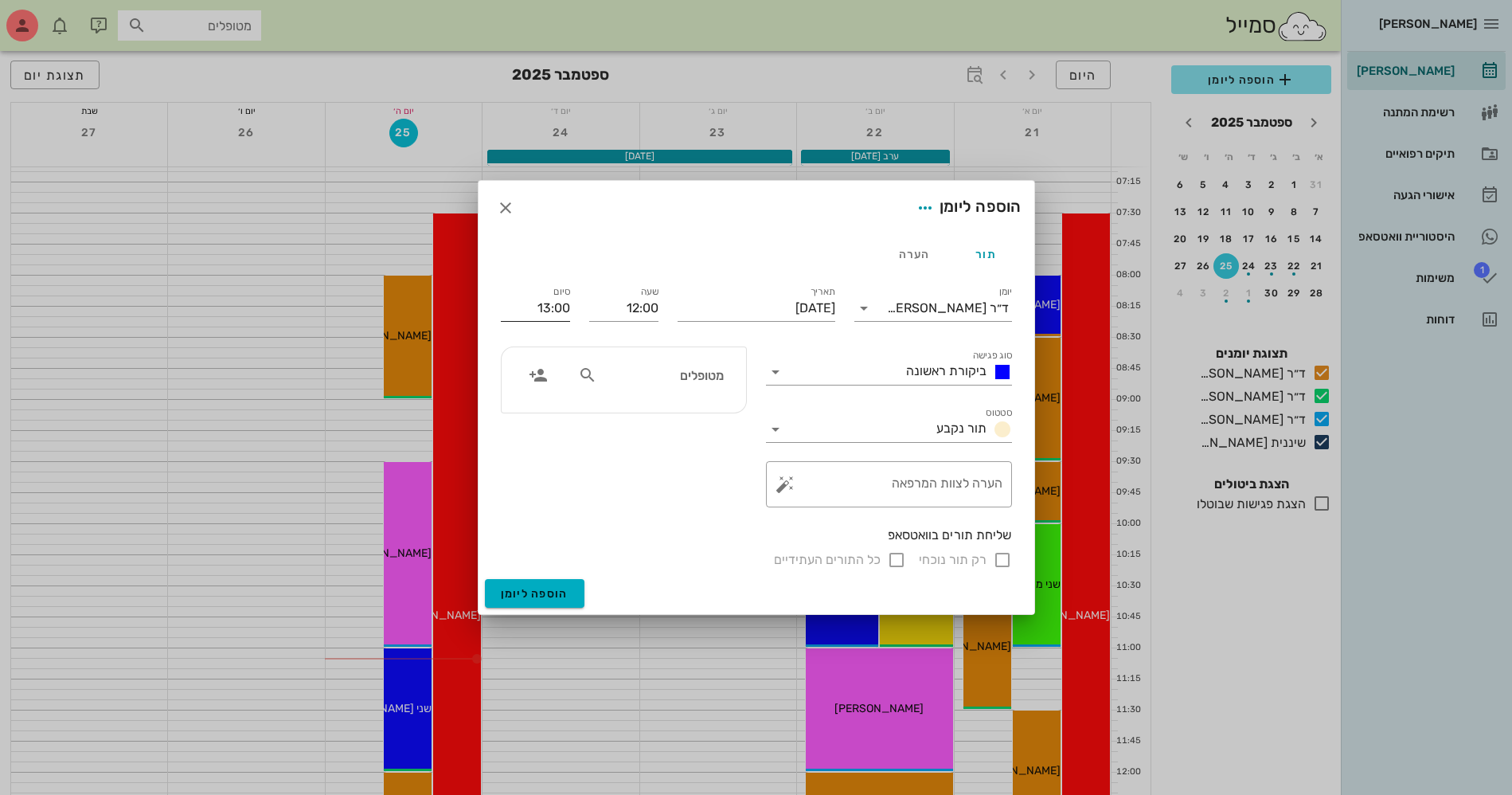
click at [563, 294] on label "סיום" at bounding box center [562, 292] width 17 height 12
click at [563, 295] on input "13:00" at bounding box center [536, 307] width 70 height 25
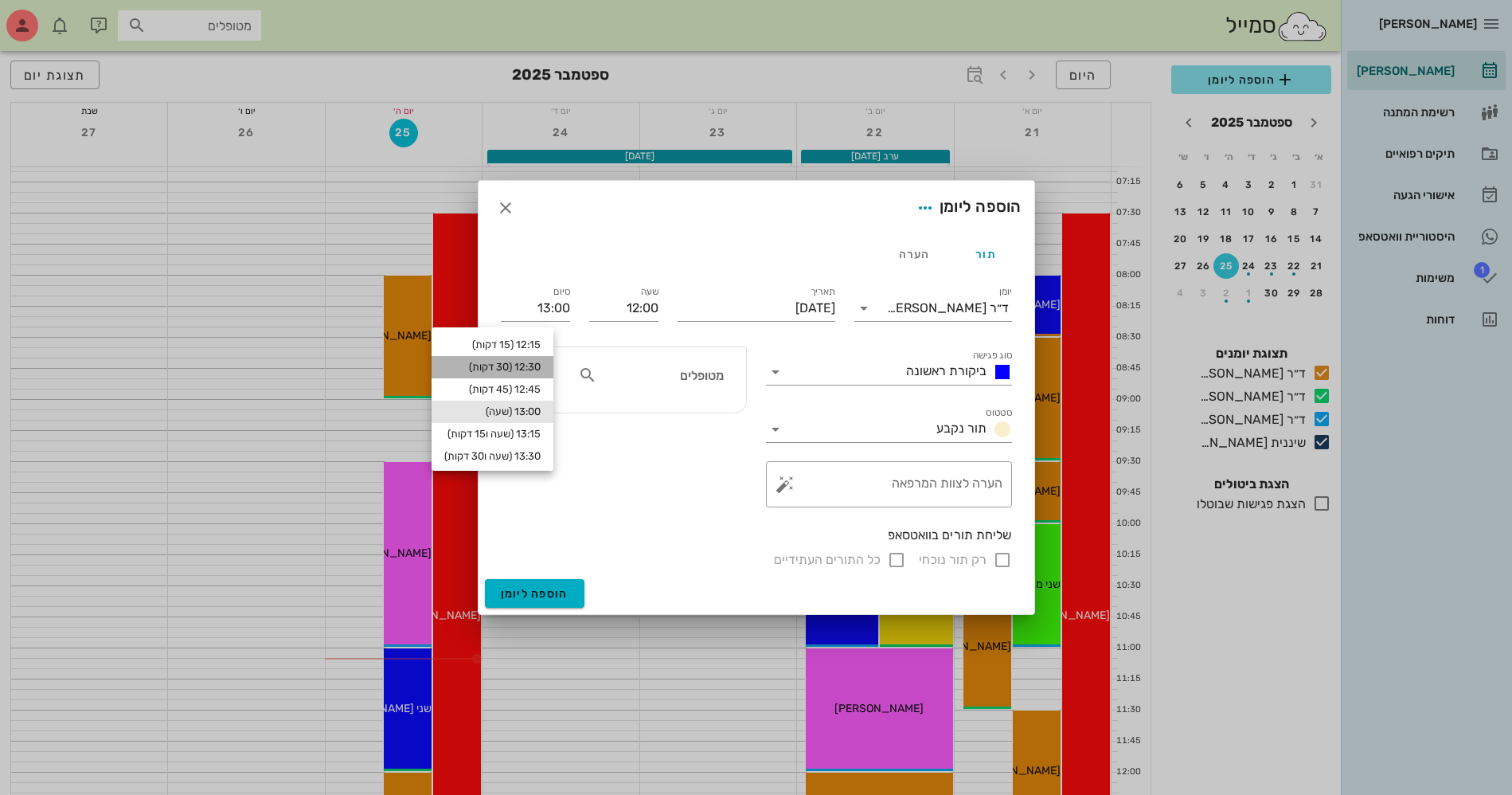
click at [541, 364] on div "12:30 (30 דקות)" at bounding box center [493, 368] width 97 height 13
type input "12:30"
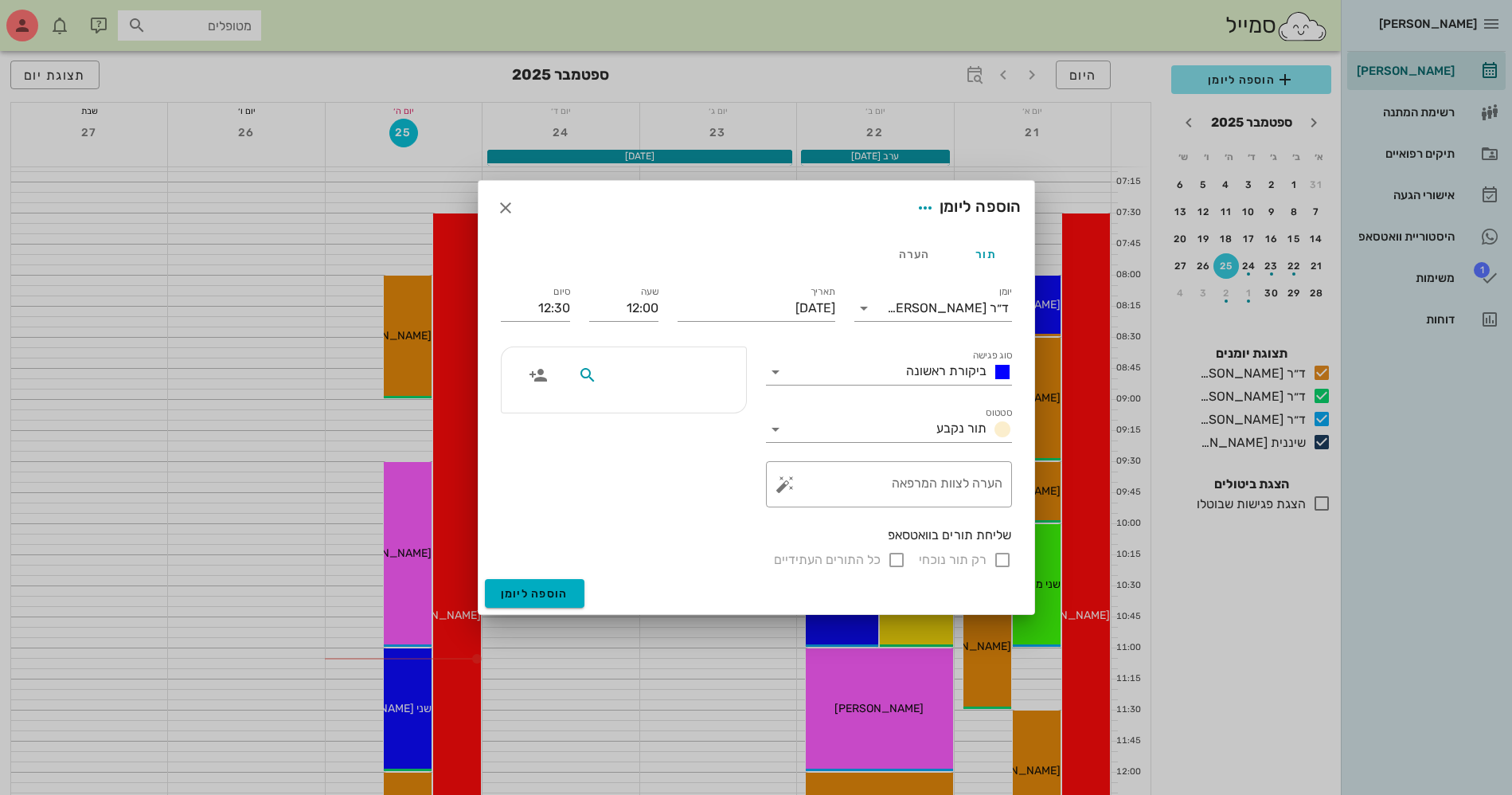
click at [661, 380] on input "text" at bounding box center [662, 375] width 123 height 20
type input "[PERSON_NAME]"
click at [708, 412] on div "[PERSON_NAME]" at bounding box center [661, 411] width 160 height 13
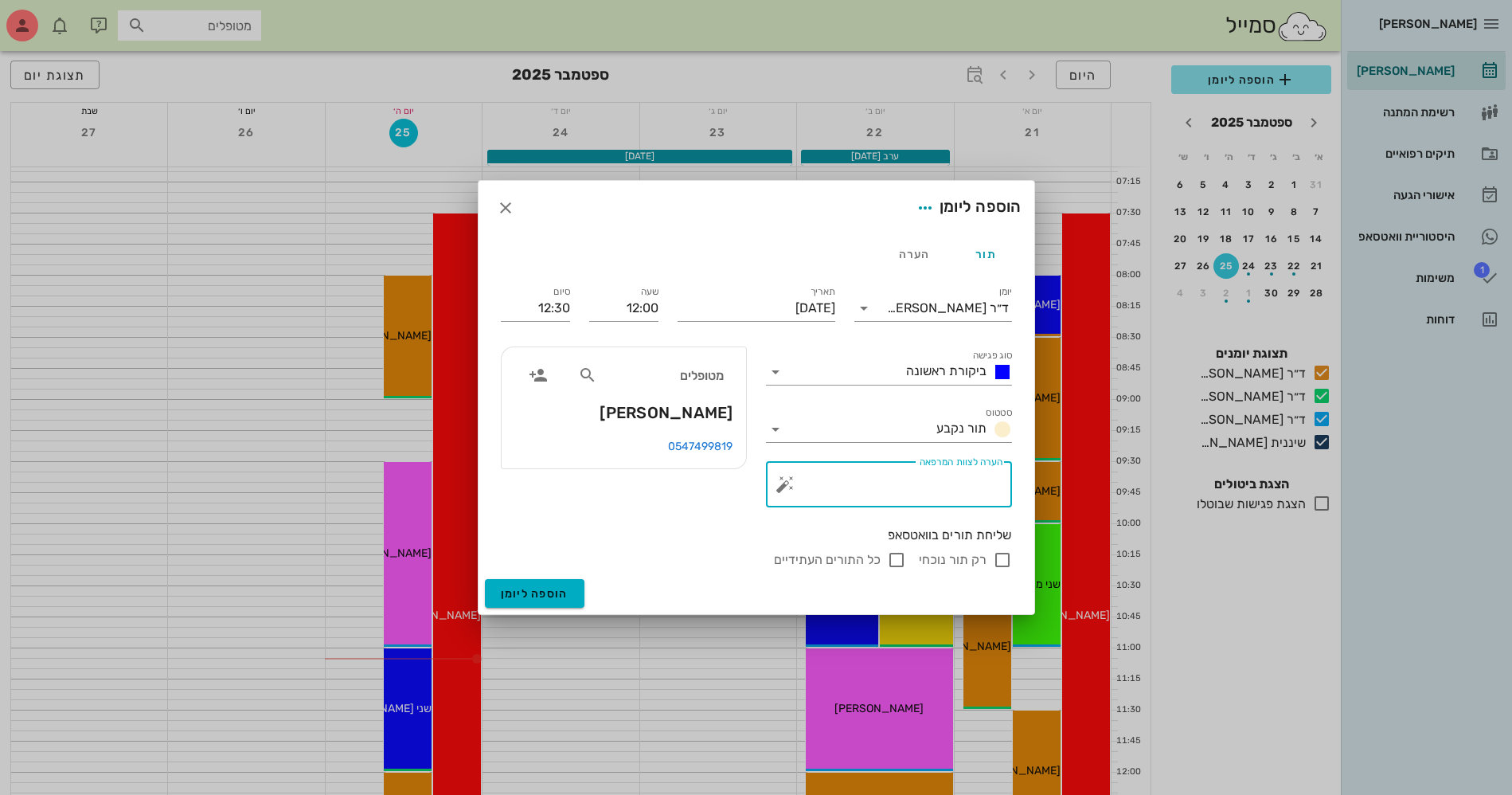
click at [929, 486] on textarea "הערה לצוות המרפאה" at bounding box center [895, 488] width 214 height 38
type textarea "הדבקת כתר"
click at [537, 593] on span "הוספה ליומן" at bounding box center [535, 593] width 68 height 14
